Goal: Information Seeking & Learning: Check status

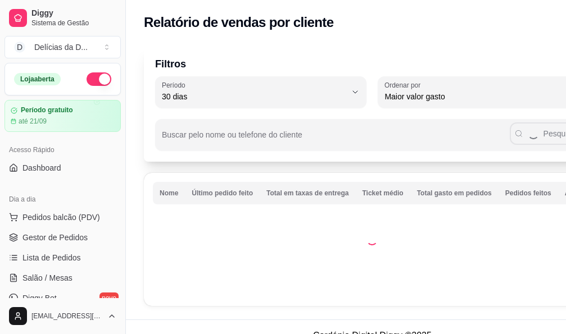
select select "30"
select select "HIGHEST_TOTAL_SPENT_WITH_ORDERS"
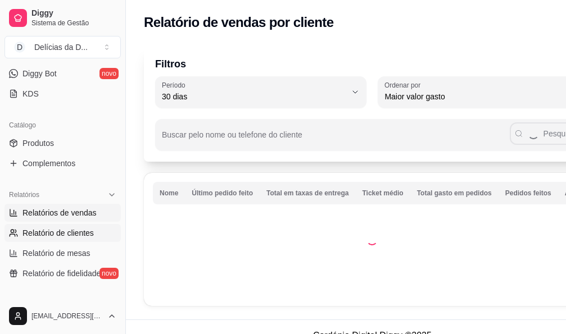
click at [55, 214] on span "Relatórios de vendas" at bounding box center [59, 212] width 74 height 11
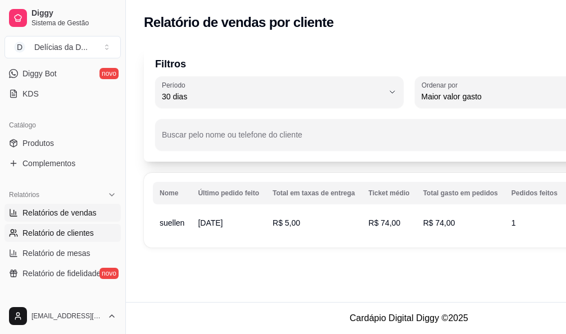
select select "ALL"
select select "0"
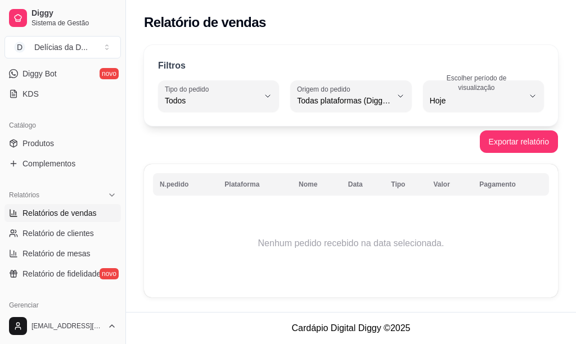
click at [55, 214] on span "Relatórios de vendas" at bounding box center [59, 212] width 74 height 11
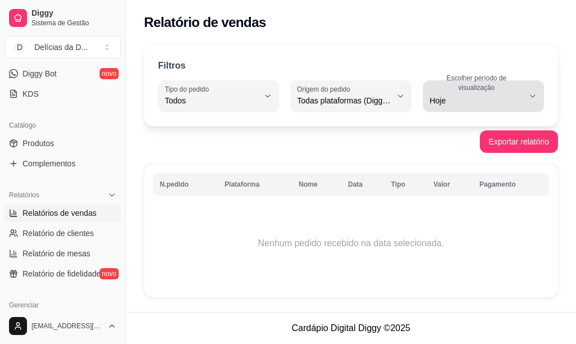
click at [530, 97] on icon "button" at bounding box center [532, 96] width 9 height 9
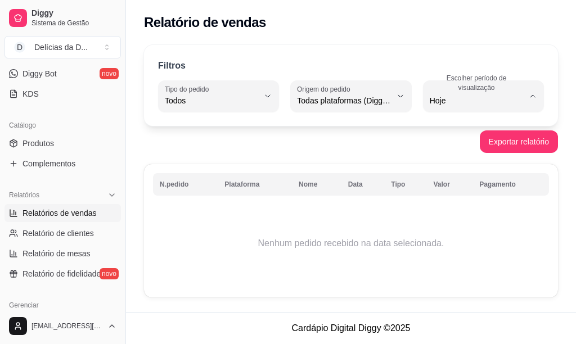
click at [442, 205] on span "30 dias" at bounding box center [477, 201] width 88 height 11
type input "30"
select select "30"
